Goal: Task Accomplishment & Management: Use online tool/utility

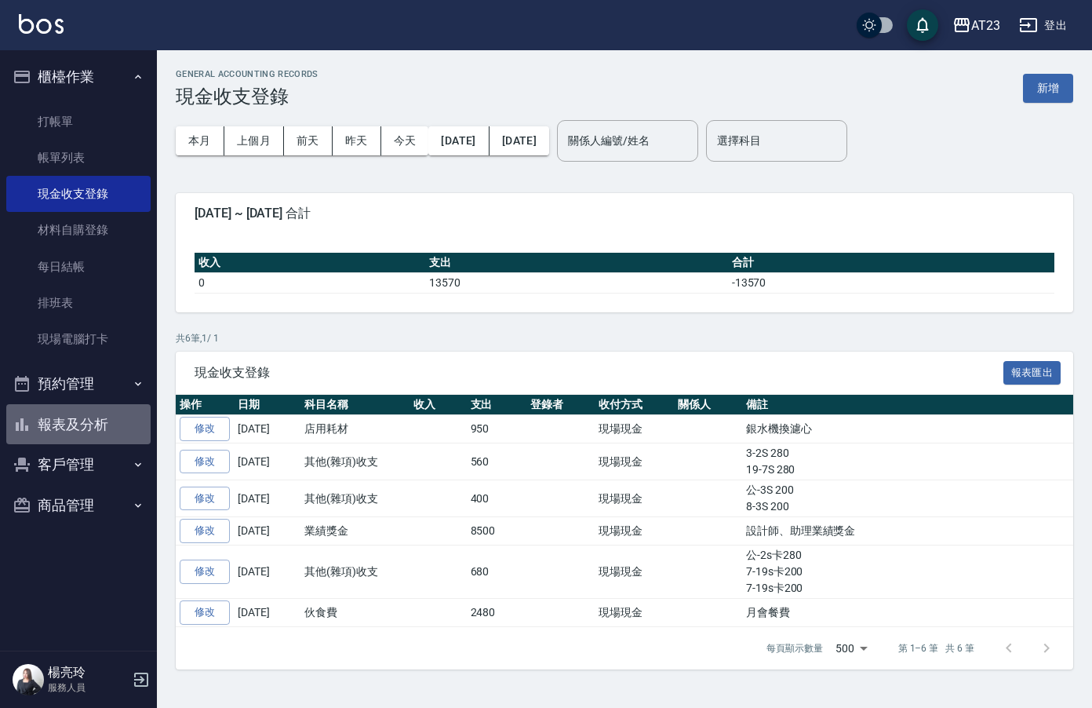
click at [72, 420] on button "報表及分析" at bounding box center [78, 424] width 144 height 41
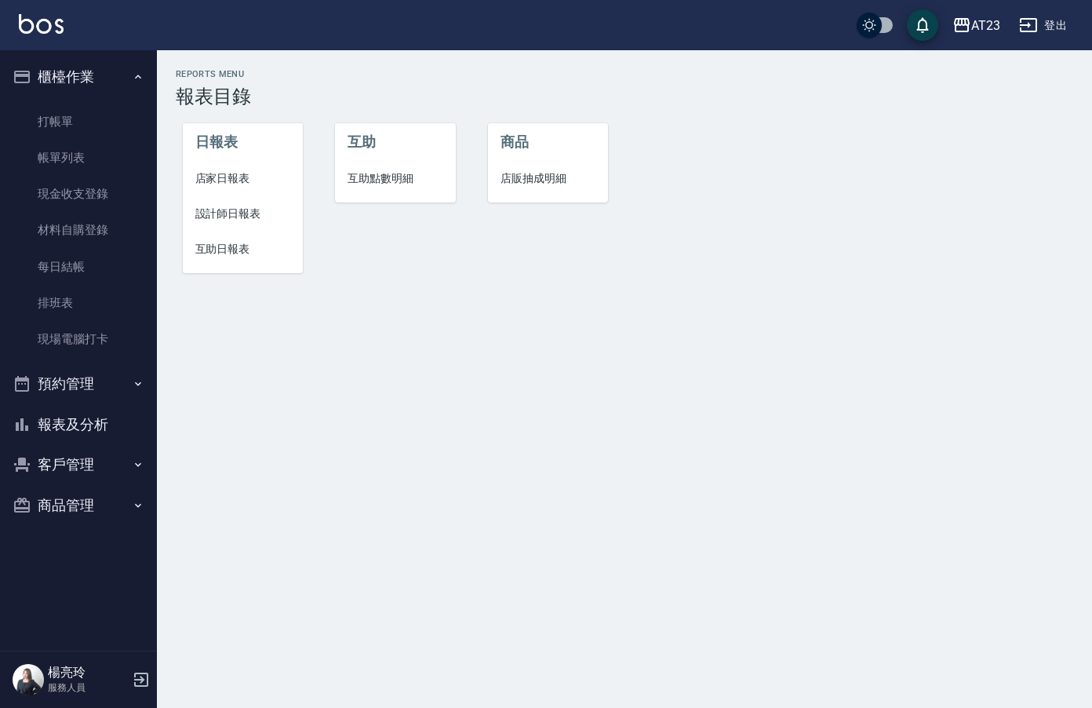
click at [199, 186] on span "店家日報表" at bounding box center [243, 178] width 96 height 16
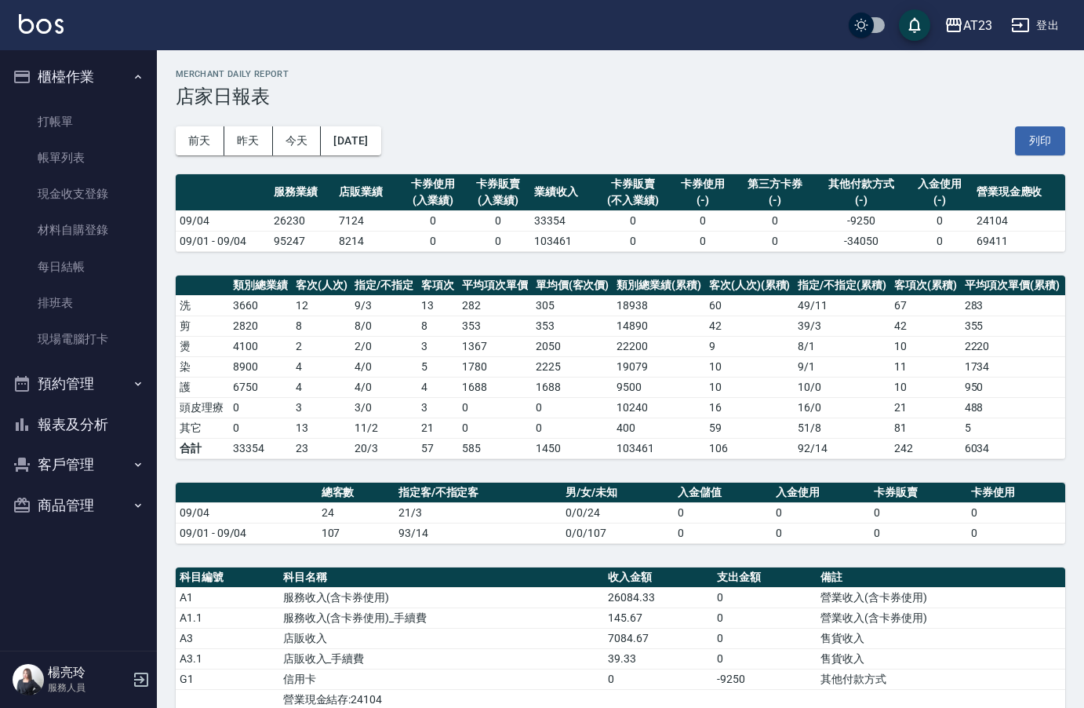
drag, startPoint x: 1056, startPoint y: 144, endPoint x: 139, endPoint y: 618, distance: 1032.5
click at [1056, 144] on button "列印" at bounding box center [1040, 140] width 50 height 29
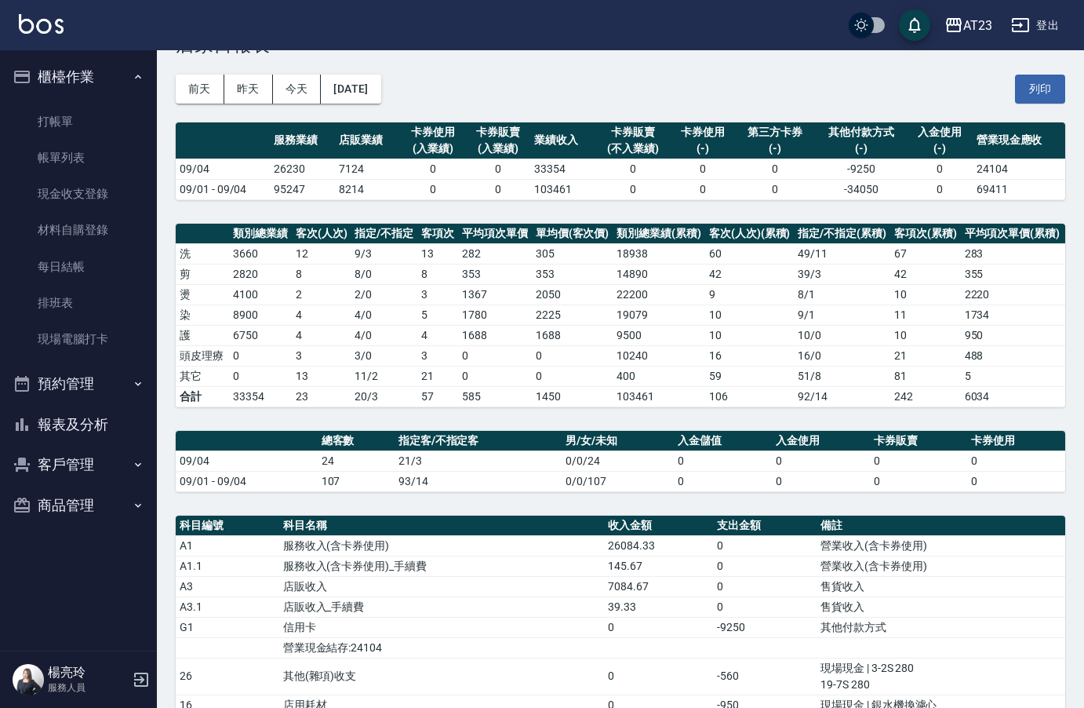
scroll to position [78, 0]
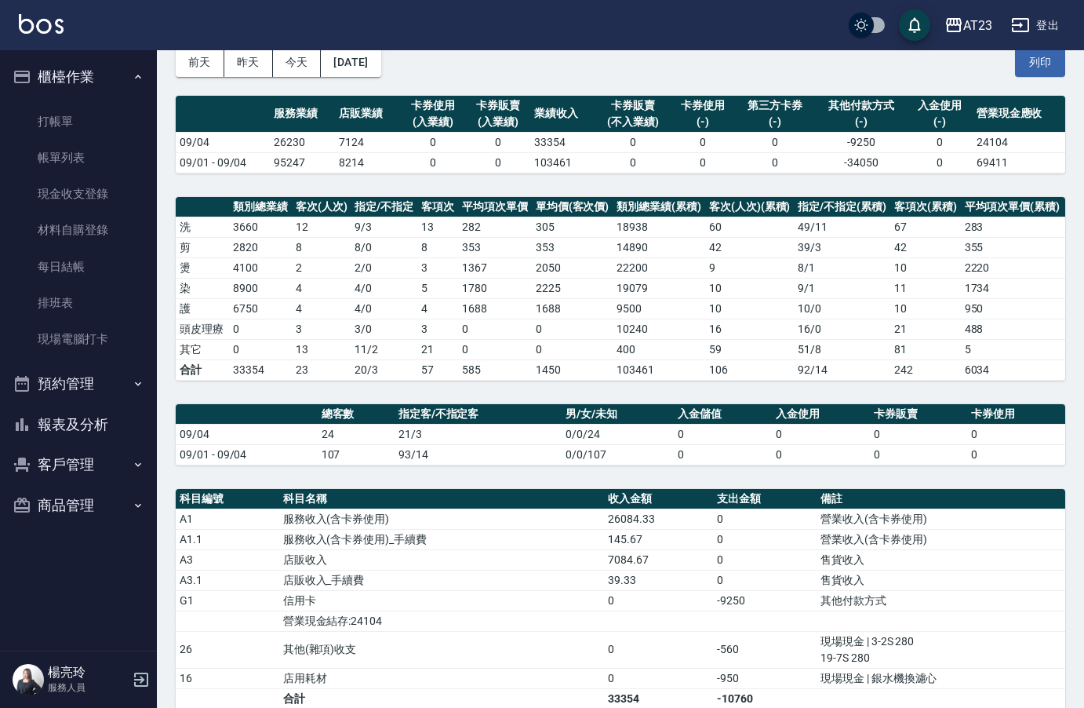
click at [85, 431] on button "報表及分析" at bounding box center [78, 424] width 144 height 41
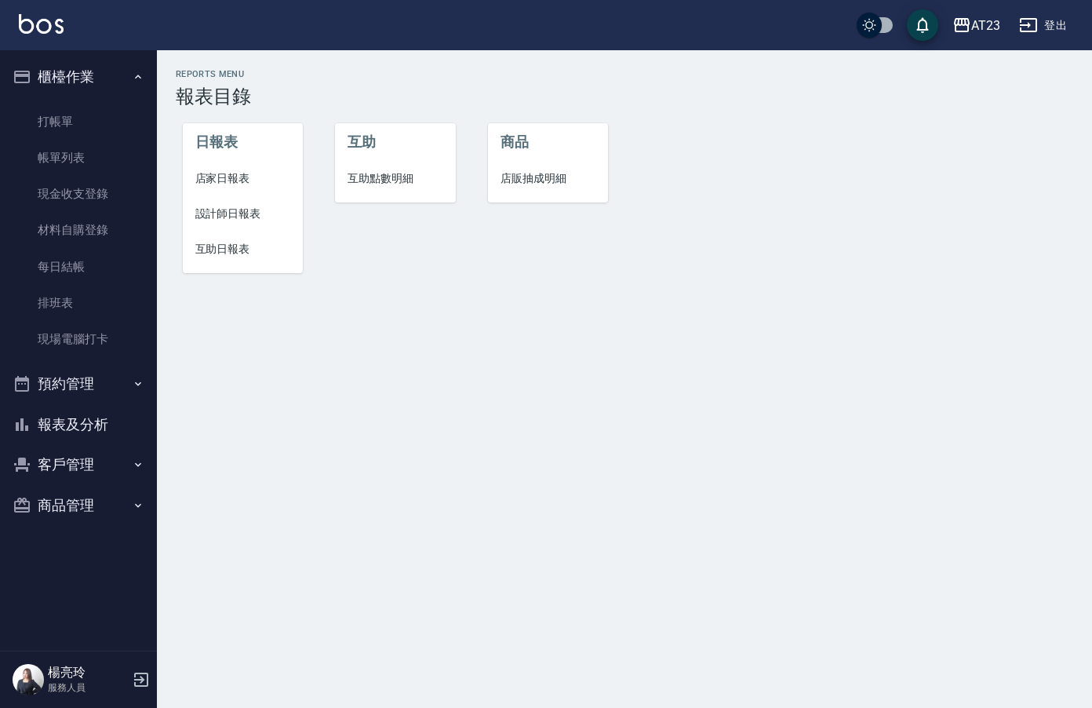
click at [248, 206] on span "設計師日報表" at bounding box center [243, 214] width 96 height 16
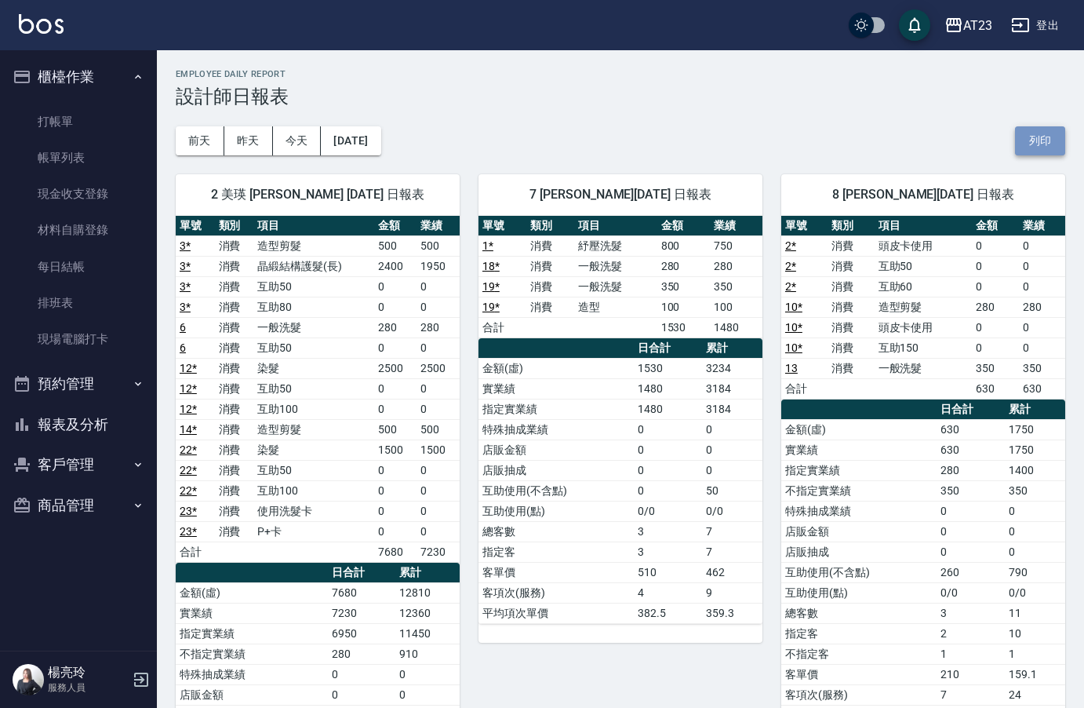
click at [1046, 149] on button "列印" at bounding box center [1040, 140] width 50 height 29
click at [89, 435] on button "報表及分析" at bounding box center [78, 424] width 144 height 41
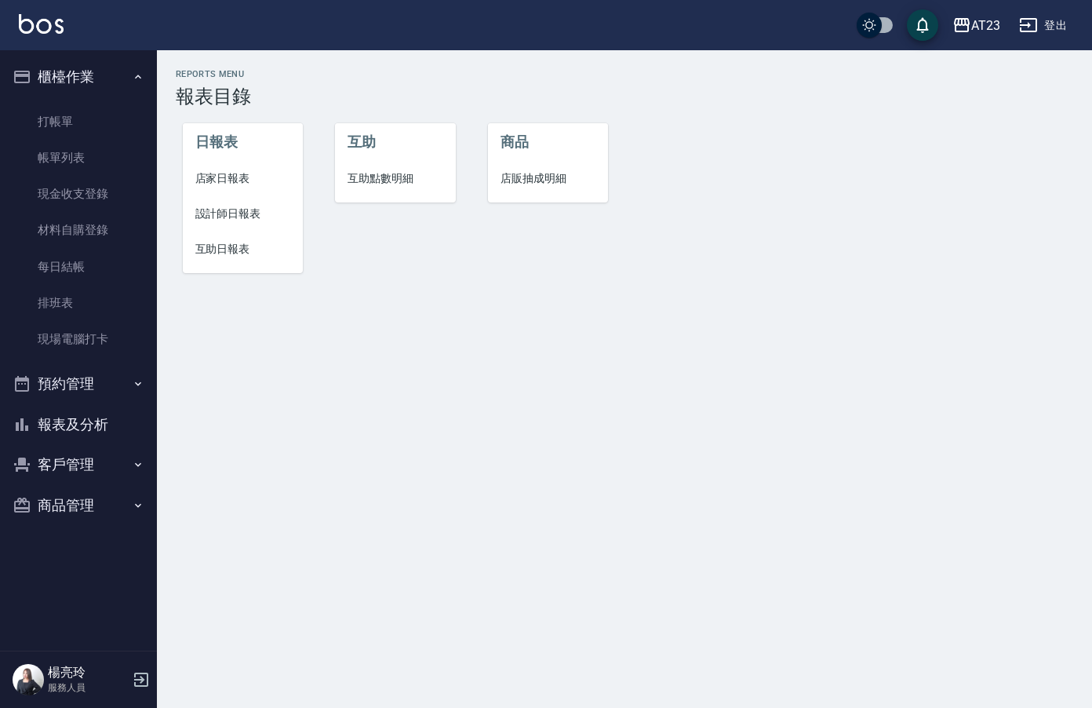
click at [206, 245] on span "互助日報表" at bounding box center [243, 249] width 96 height 16
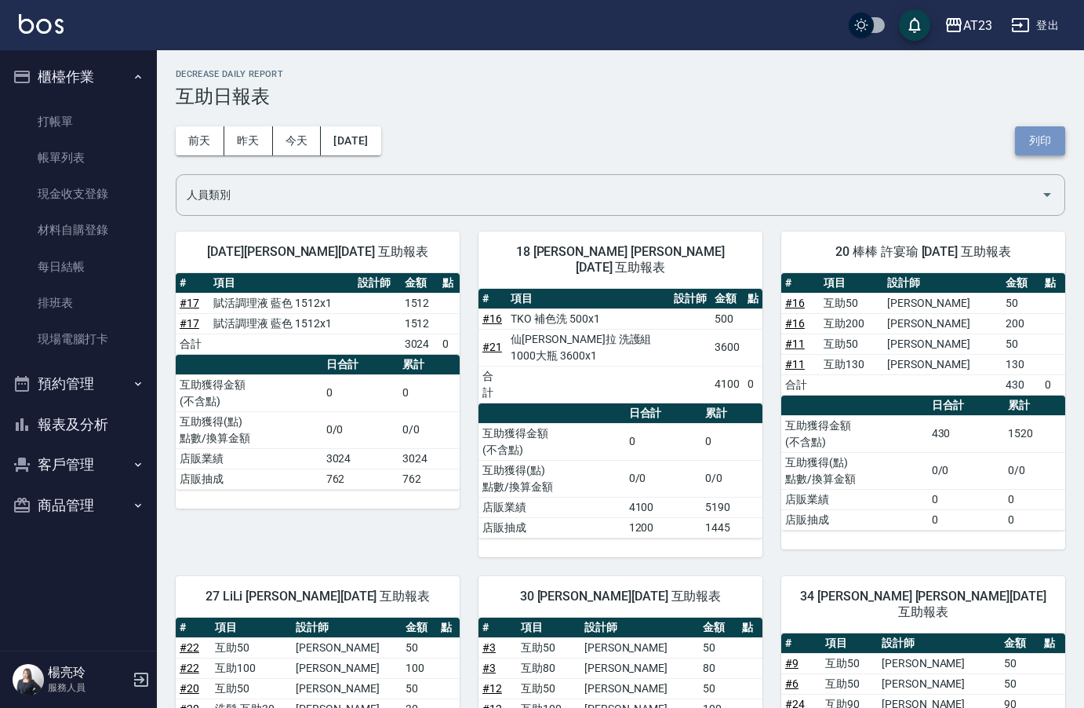
click at [1051, 136] on button "列印" at bounding box center [1040, 140] width 50 height 29
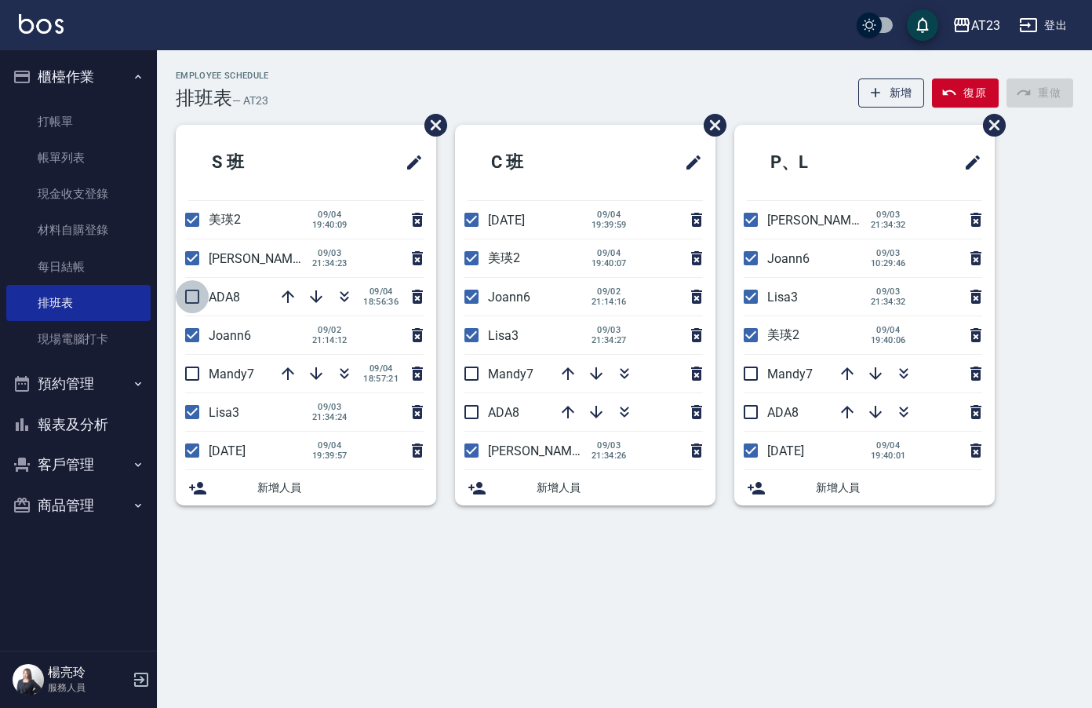
click at [184, 300] on input "checkbox" at bounding box center [192, 296] width 33 height 33
checkbox input "true"
click at [595, 369] on icon "button" at bounding box center [596, 373] width 13 height 13
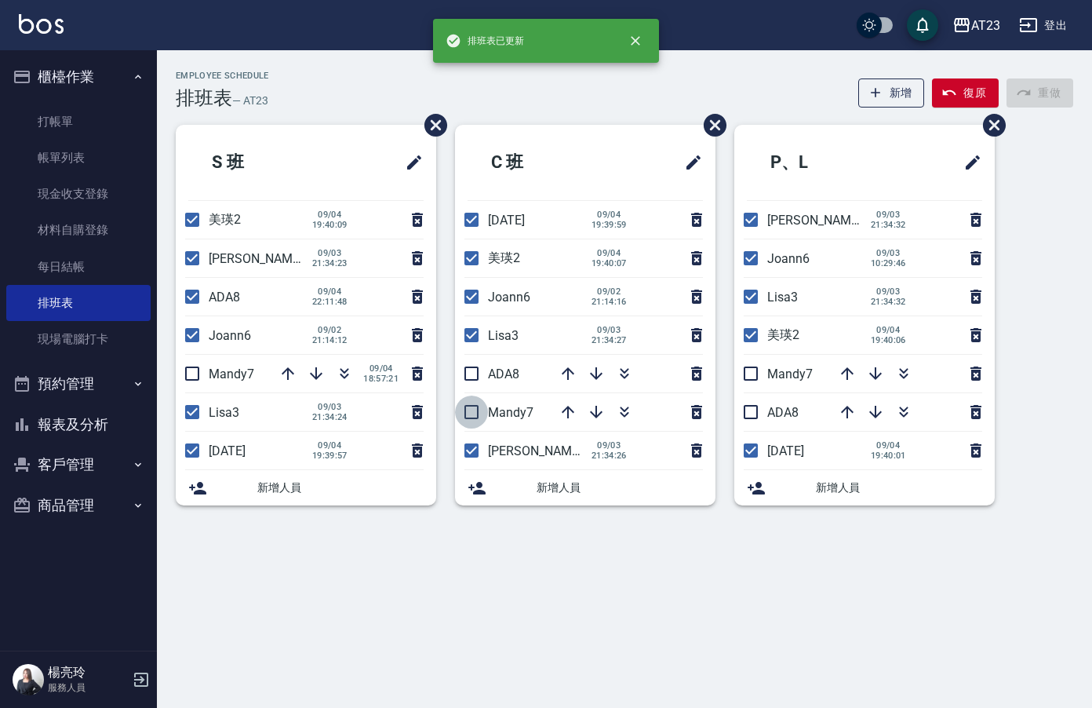
click at [468, 417] on input "checkbox" at bounding box center [471, 411] width 33 height 33
checkbox input "true"
click at [458, 375] on input "checkbox" at bounding box center [471, 373] width 33 height 33
checkbox input "true"
click at [206, 371] on input "checkbox" at bounding box center [192, 373] width 33 height 33
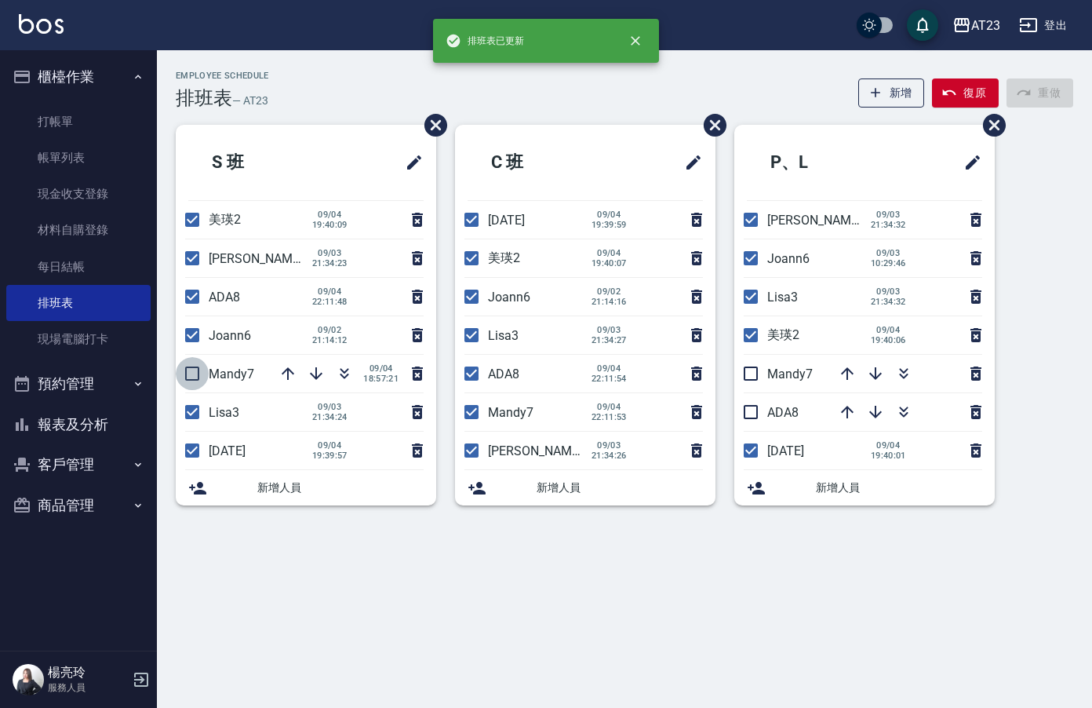
checkbox input "true"
drag, startPoint x: 751, startPoint y: 372, endPoint x: 754, endPoint y: 416, distance: 44.0
click at [751, 380] on input "checkbox" at bounding box center [750, 373] width 33 height 33
checkbox input "true"
click at [754, 417] on input "checkbox" at bounding box center [750, 411] width 33 height 33
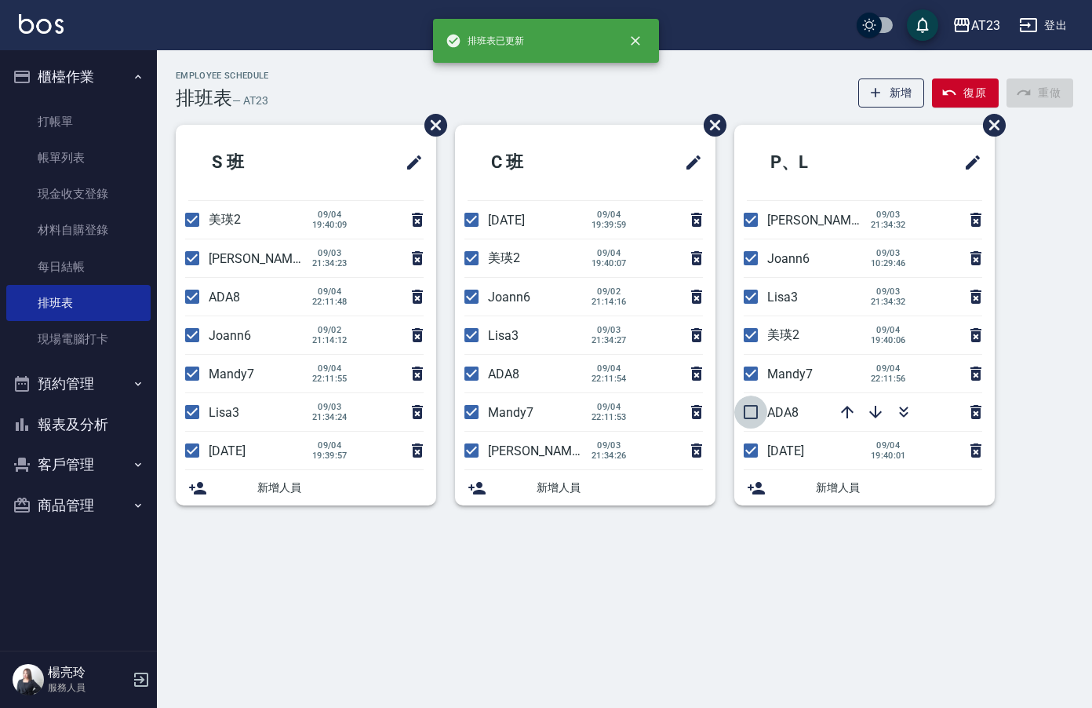
checkbox input "true"
